Goal: Task Accomplishment & Management: Manage account settings

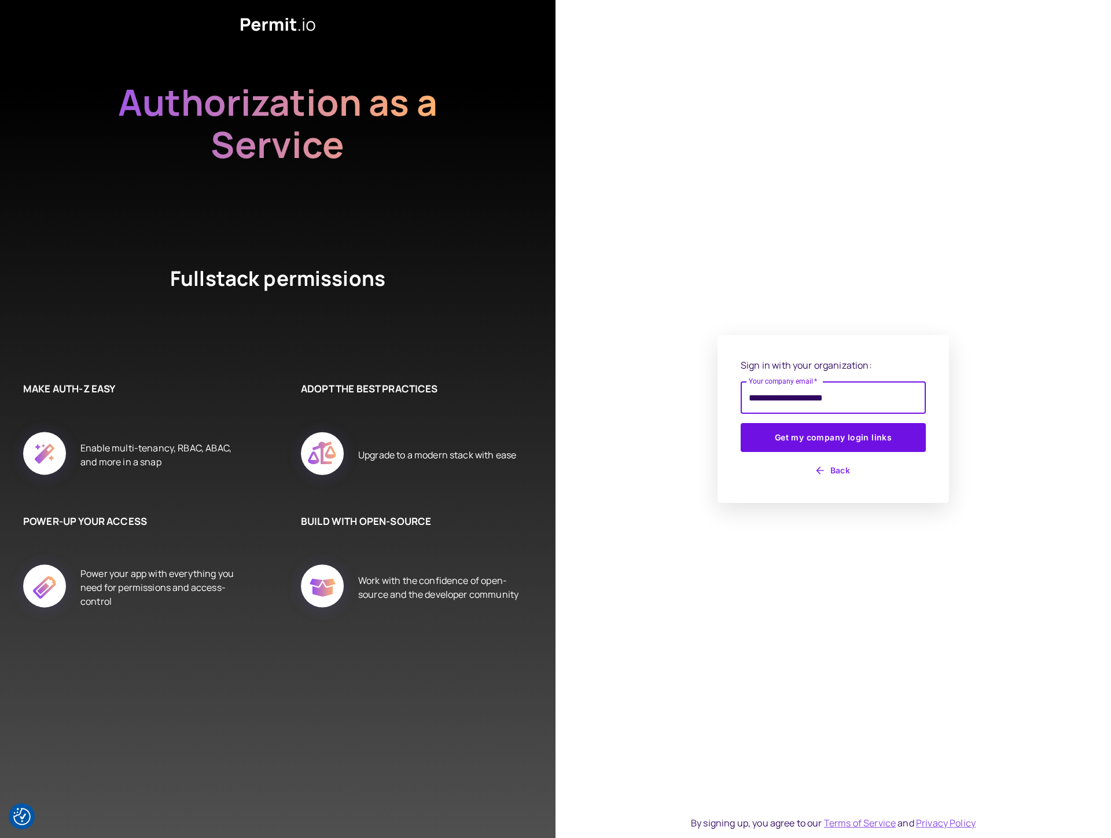
type input "**********"
click at [741, 423] on button "Get my company login links" at bounding box center [833, 437] width 185 height 29
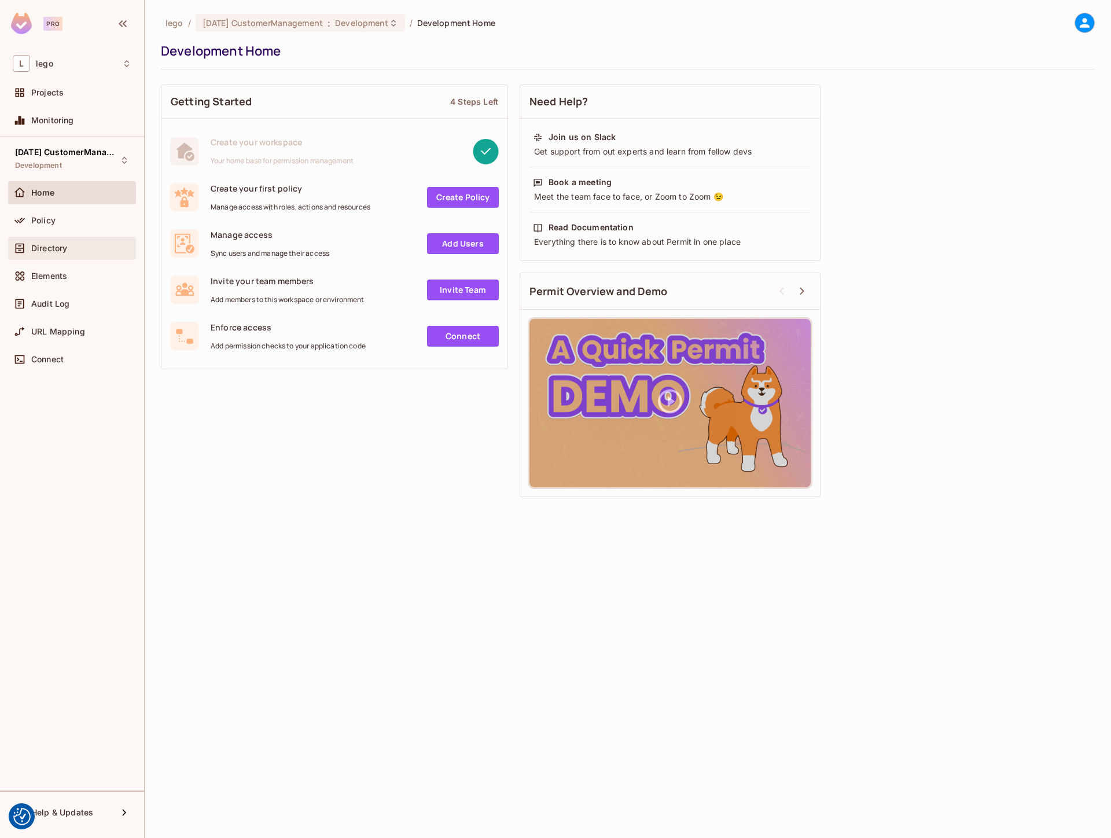
click at [91, 252] on div "Directory" at bounding box center [81, 248] width 100 height 9
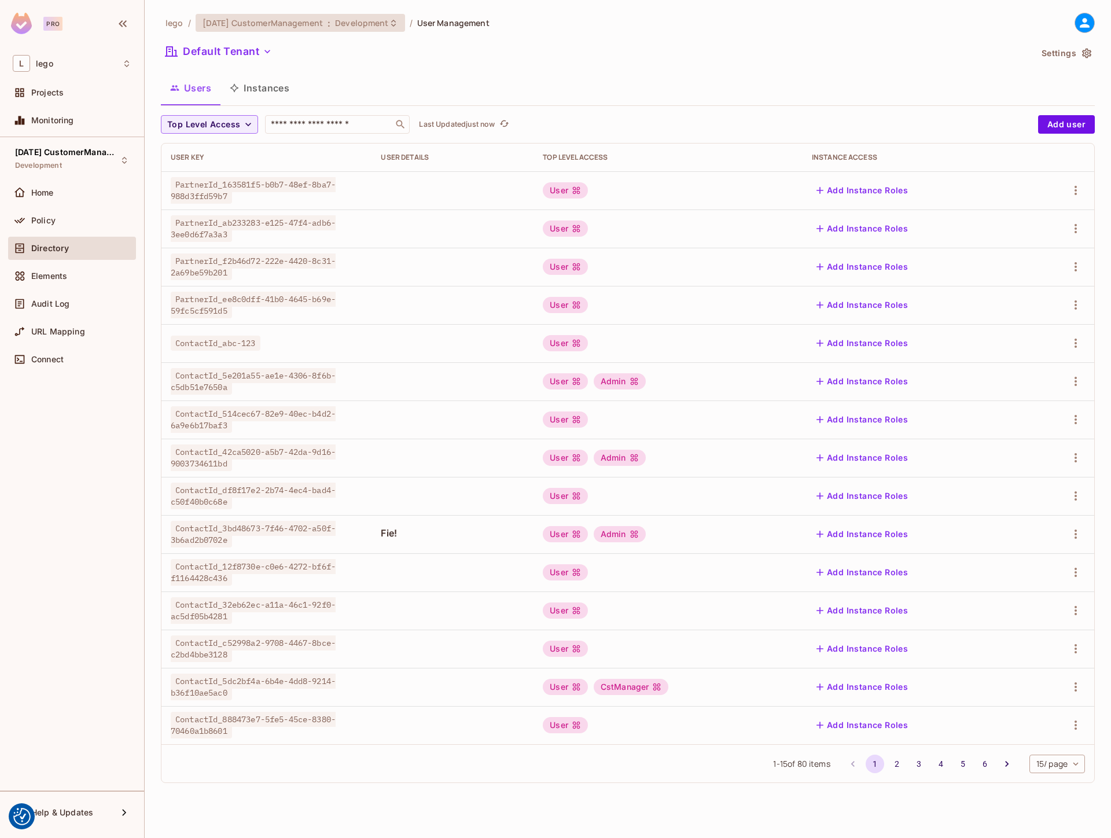
click at [298, 19] on span "[DATE] CustomerManagement" at bounding box center [262, 22] width 120 height 11
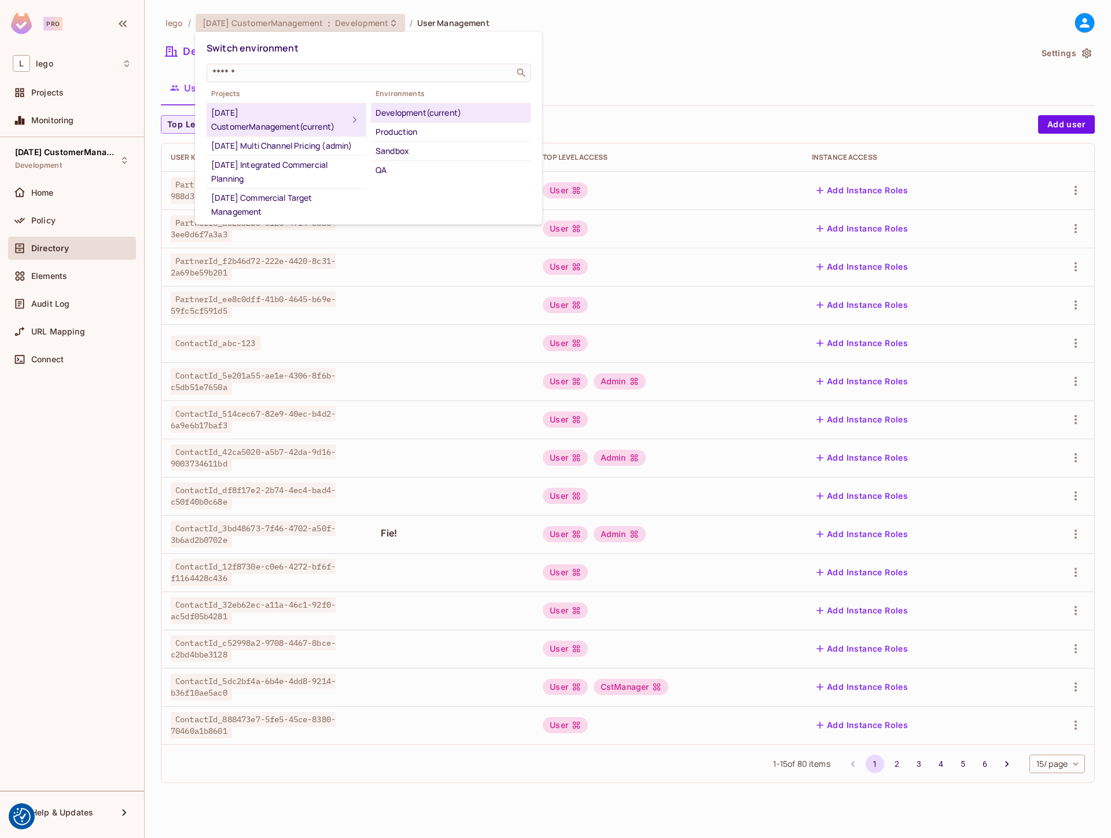
drag, startPoint x: 688, startPoint y: 50, endPoint x: 694, endPoint y: 45, distance: 7.8
click at [689, 50] on div at bounding box center [555, 419] width 1111 height 838
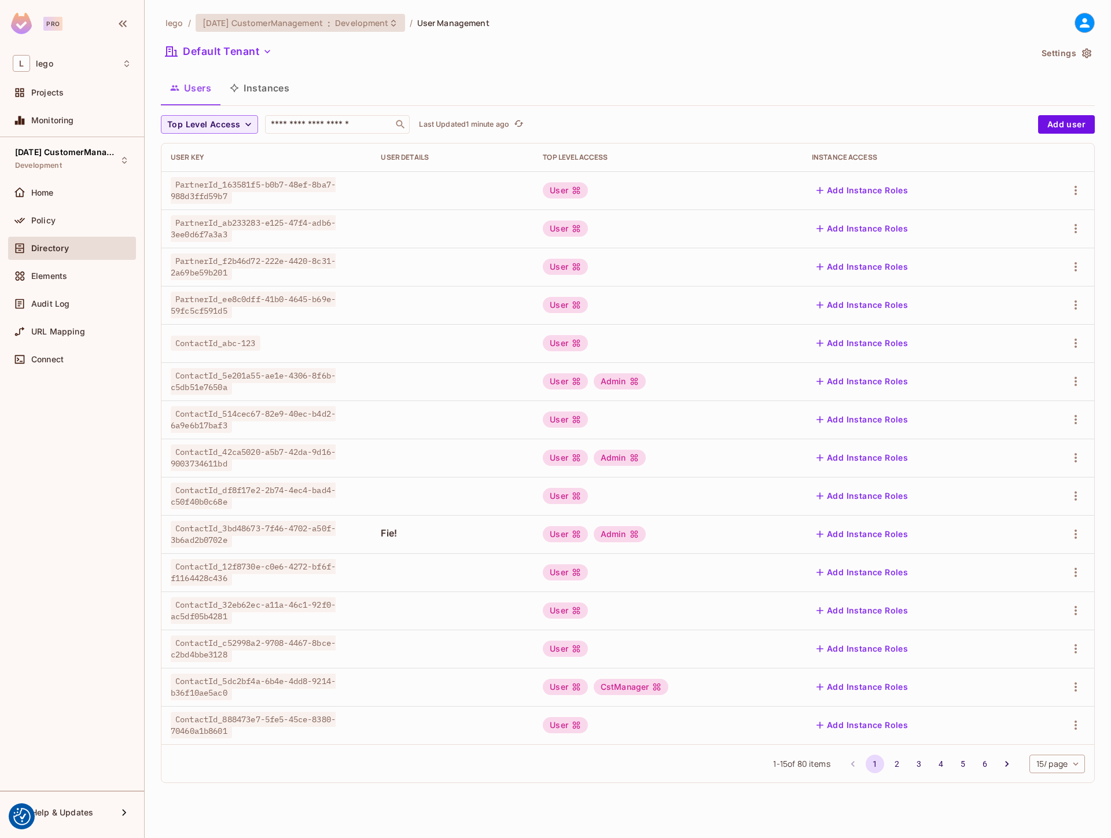
click at [346, 25] on span "Development" at bounding box center [361, 22] width 53 height 11
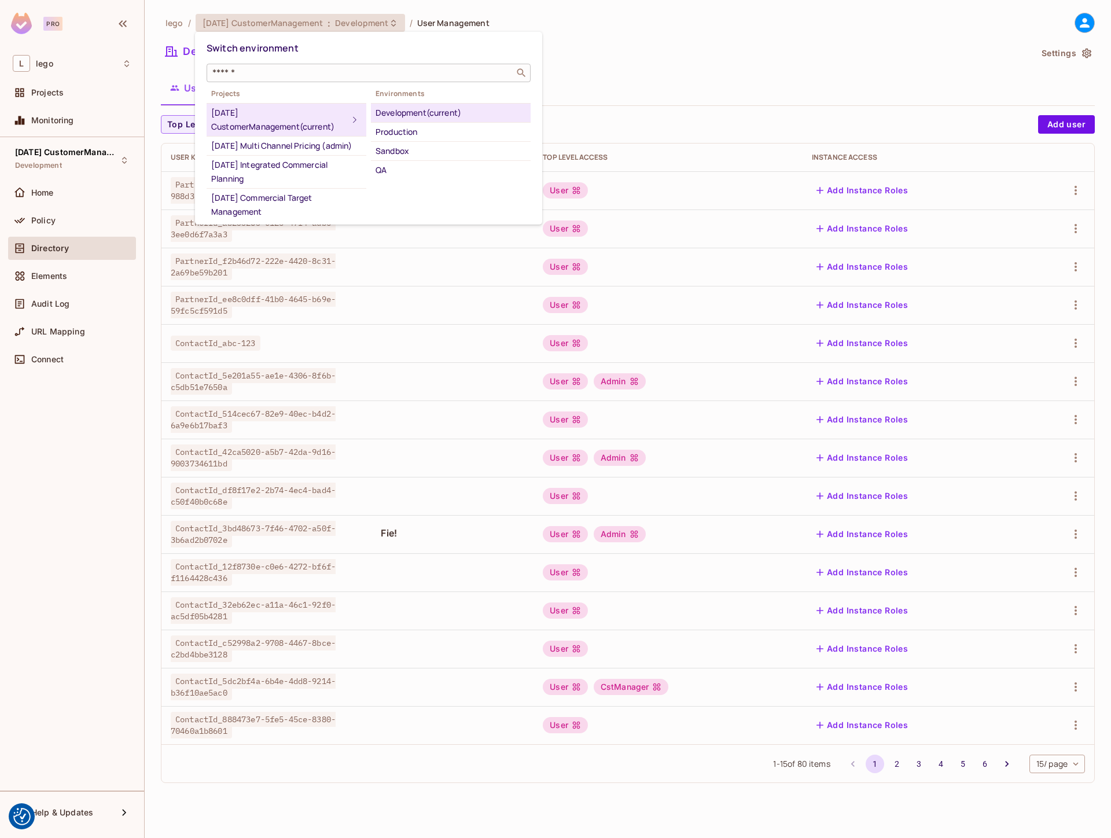
click at [301, 66] on div "​" at bounding box center [369, 73] width 324 height 19
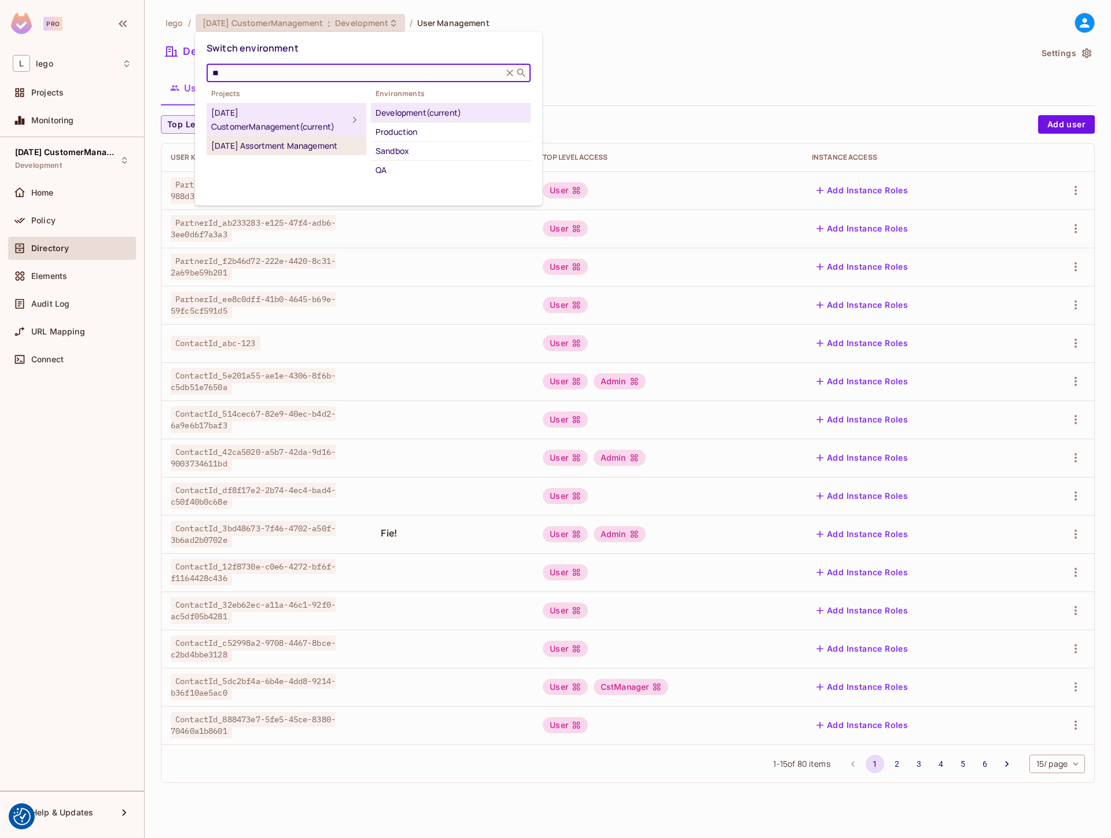
type input "**"
click at [293, 148] on div "[DATE] Assortment Management" at bounding box center [286, 146] width 150 height 14
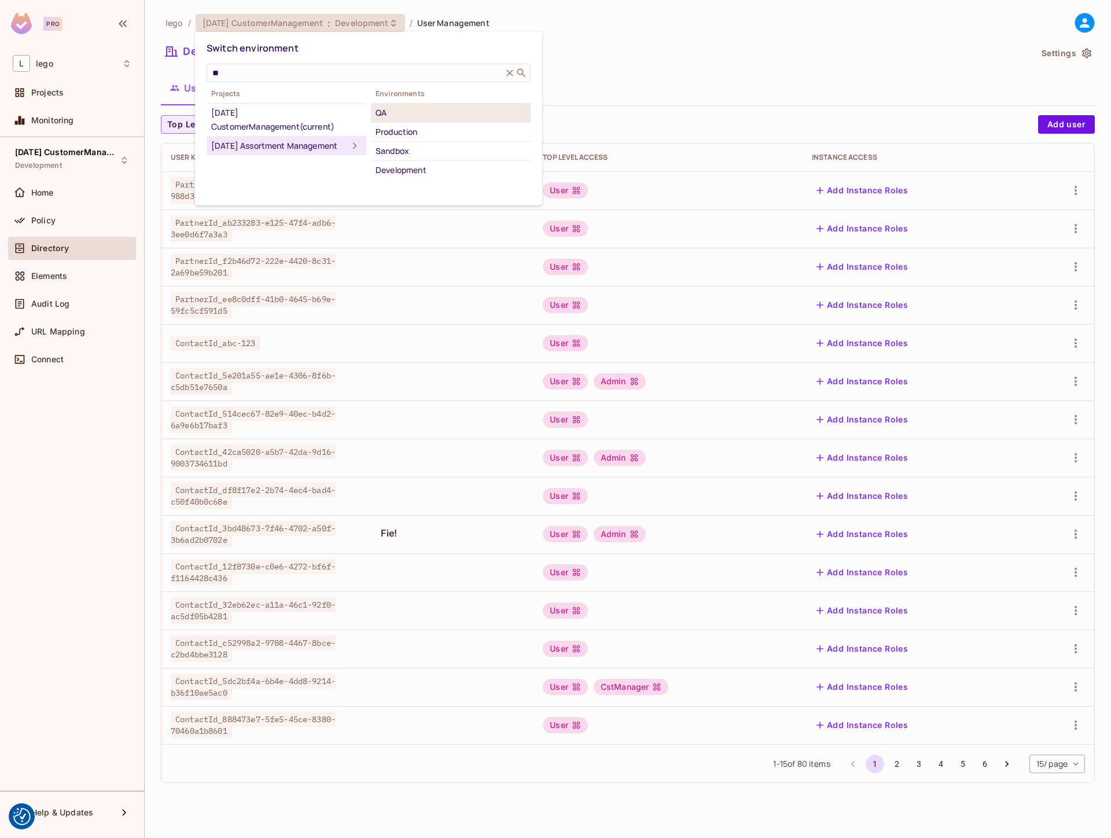
click at [423, 115] on div "QA" at bounding box center [450, 113] width 150 height 14
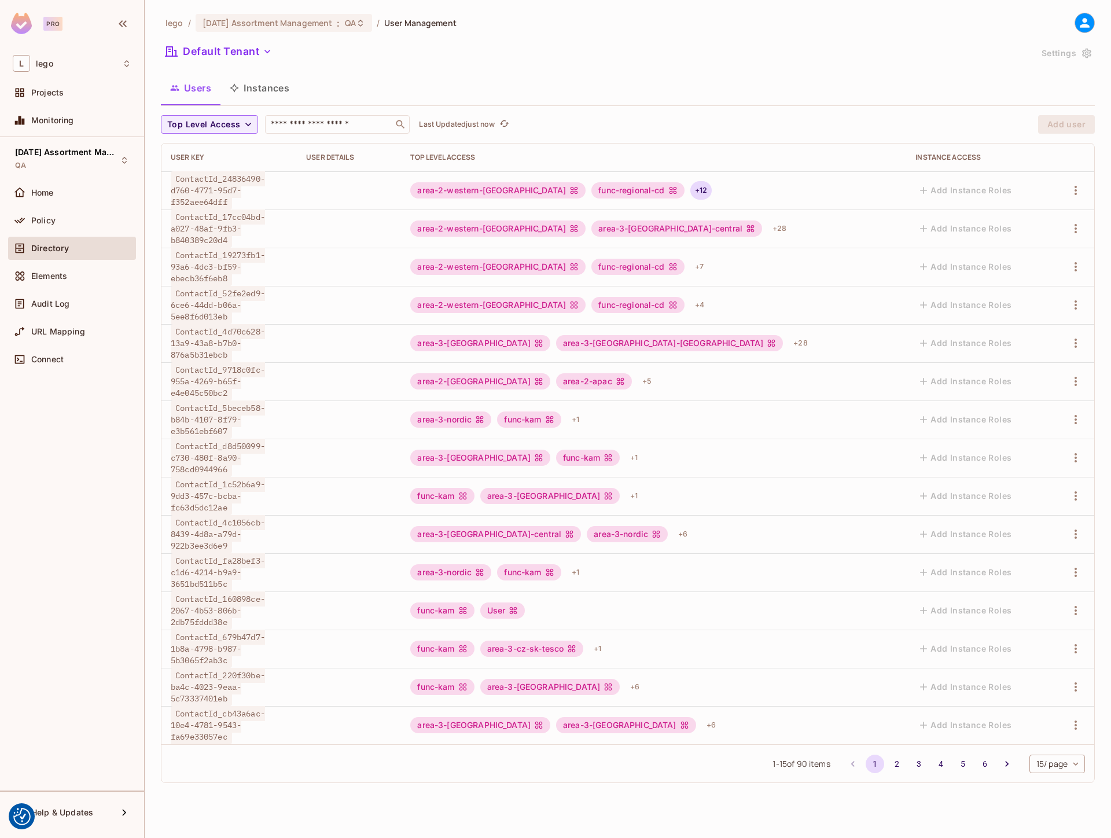
click at [702, 187] on div "+ 12" at bounding box center [700, 190] width 21 height 19
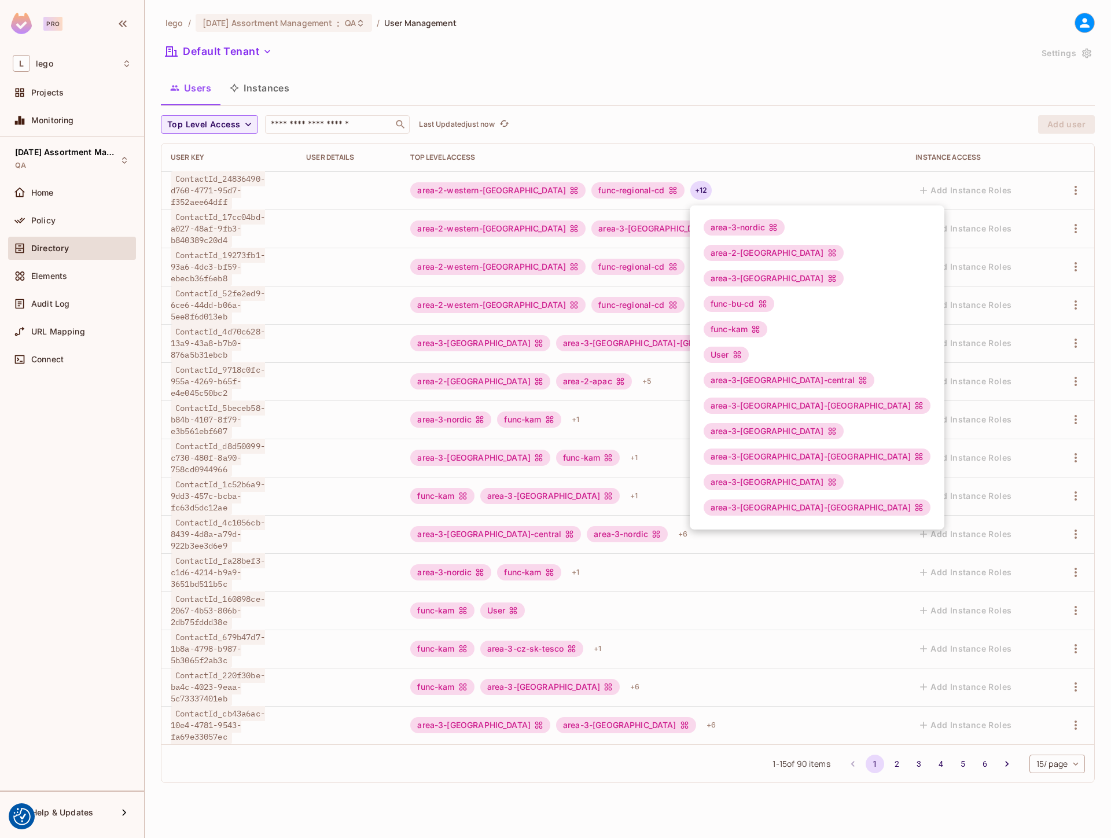
click at [671, 85] on div at bounding box center [555, 419] width 1111 height 838
